Goal: Information Seeking & Learning: Learn about a topic

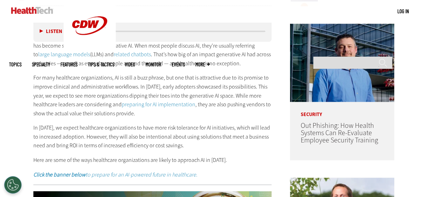
scroll to position [278, 0]
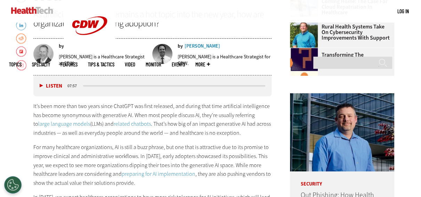
click at [40, 84] on button "Listen" at bounding box center [51, 85] width 23 height 5
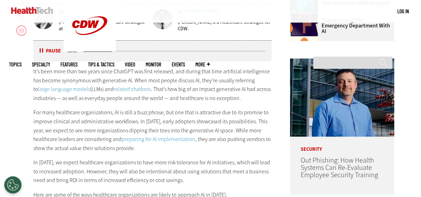
click at [41, 49] on button "Pause" at bounding box center [51, 50] width 22 height 5
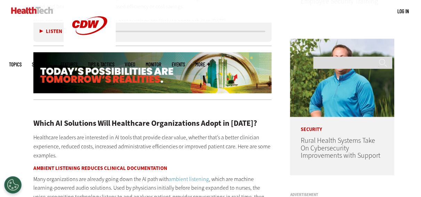
scroll to position [556, 0]
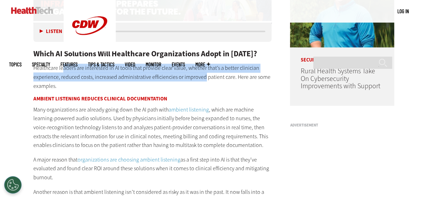
drag, startPoint x: 64, startPoint y: 70, endPoint x: 203, endPoint y: 78, distance: 140.0
click at [203, 78] on p "Healthcare leaders are interested in AI tools that provide clear value, whether…" at bounding box center [152, 77] width 238 height 27
drag, startPoint x: 203, startPoint y: 78, endPoint x: 235, endPoint y: 91, distance: 34.2
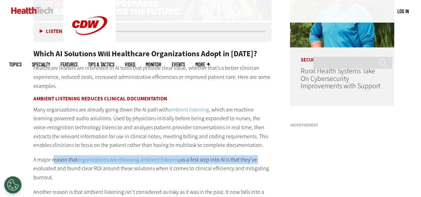
drag, startPoint x: 53, startPoint y: 159, endPoint x: 258, endPoint y: 159, distance: 205.1
click at [258, 159] on p "A major reason that organizations are choosing ambient listening as a first ste…" at bounding box center [152, 168] width 238 height 27
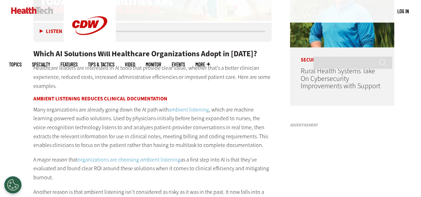
click at [44, 148] on p "Many organizations are already going down the AI path with ambient listening , …" at bounding box center [152, 127] width 238 height 44
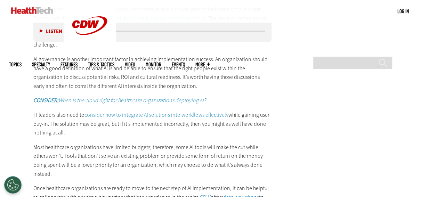
scroll to position [1182, 0]
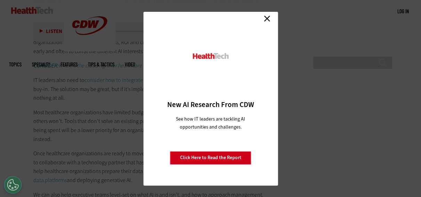
click at [266, 19] on link "Close" at bounding box center [267, 19] width 10 height 10
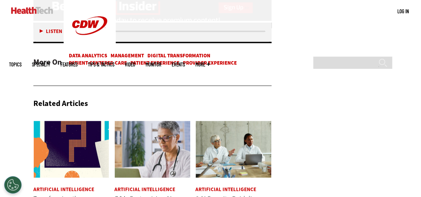
scroll to position [1326, 0]
